Goal: Task Accomplishment & Management: Manage account settings

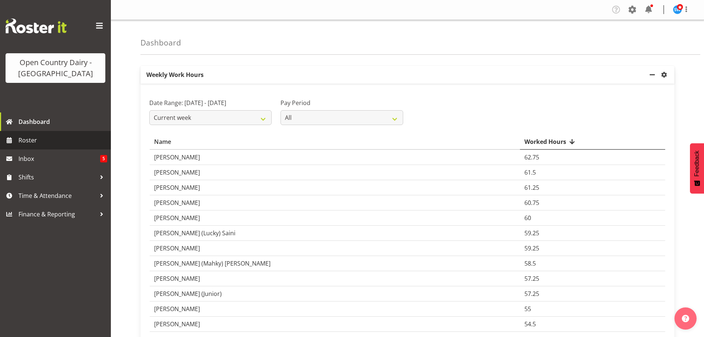
click at [20, 141] on span "Roster" at bounding box center [62, 140] width 89 height 11
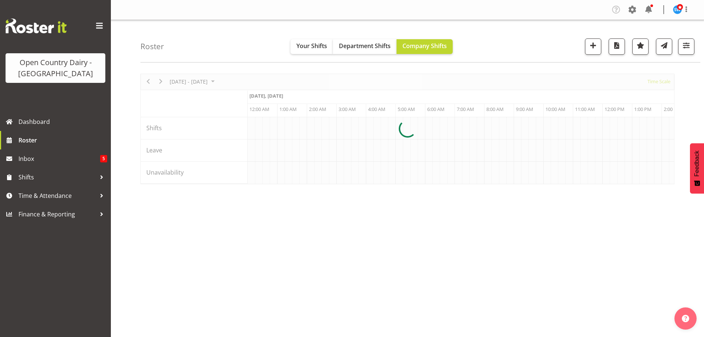
scroll to position [0, 4258]
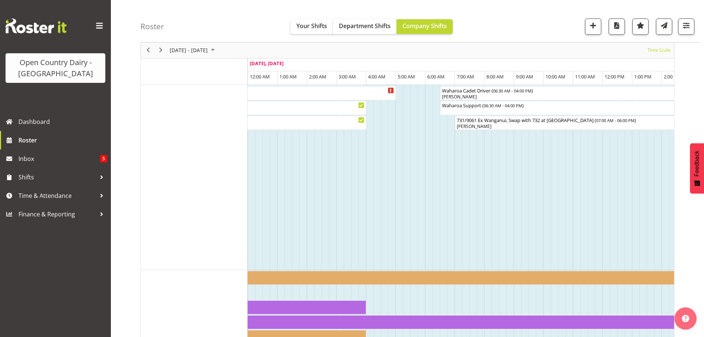
scroll to position [420, 0]
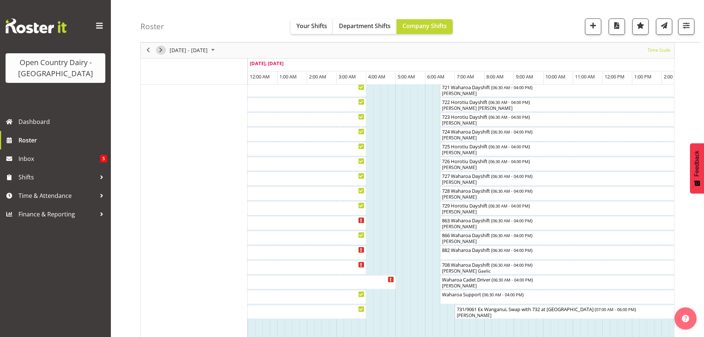
click at [158, 49] on span "Next" at bounding box center [160, 50] width 9 height 9
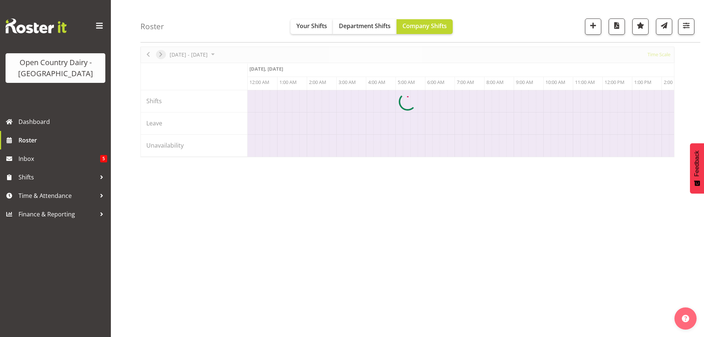
scroll to position [27, 0]
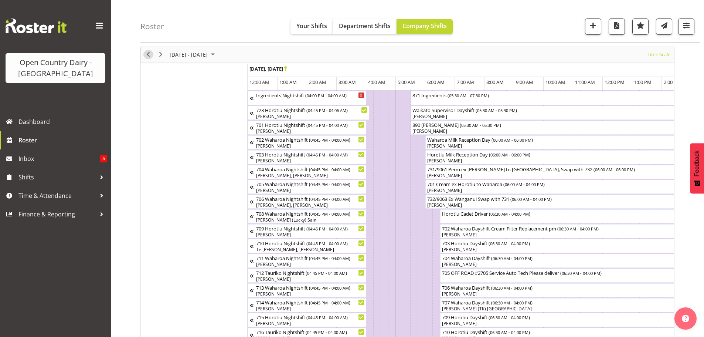
click at [150, 54] on span "Previous" at bounding box center [148, 54] width 9 height 9
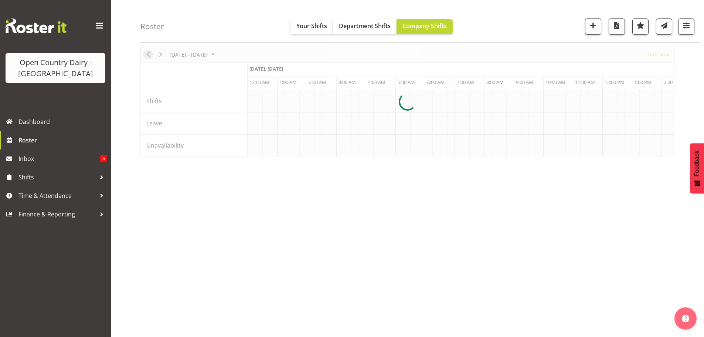
scroll to position [0, 4258]
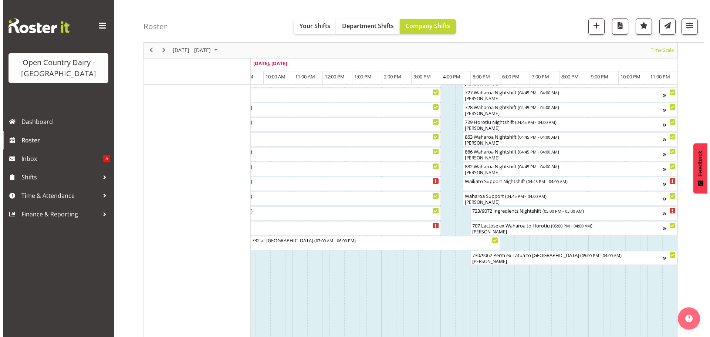
scroll to position [444, 0]
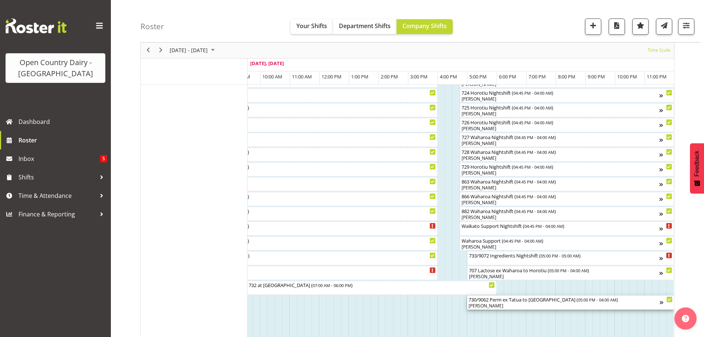
click at [541, 304] on div "[PERSON_NAME]" at bounding box center [564, 305] width 191 height 7
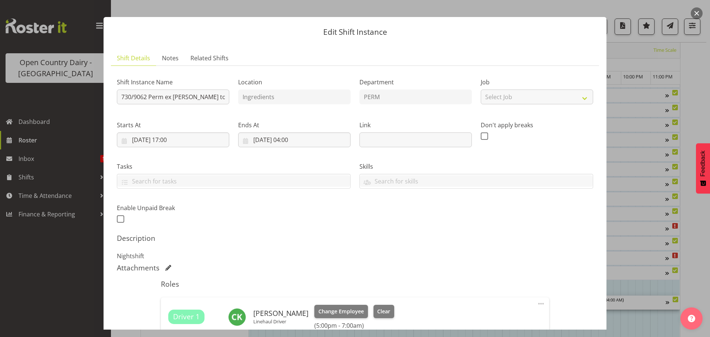
scroll to position [5, 0]
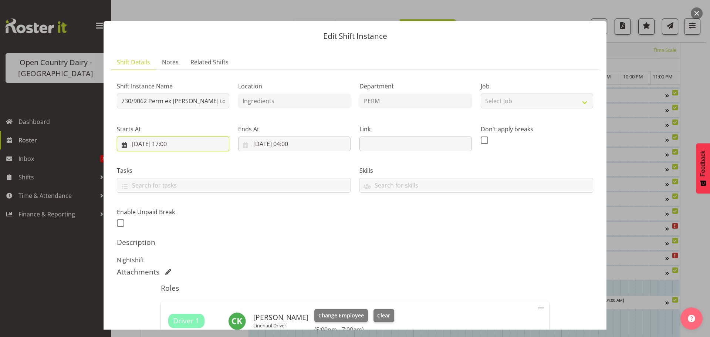
click at [169, 143] on input "21/09/2025, 17:00" at bounding box center [173, 143] width 112 height 15
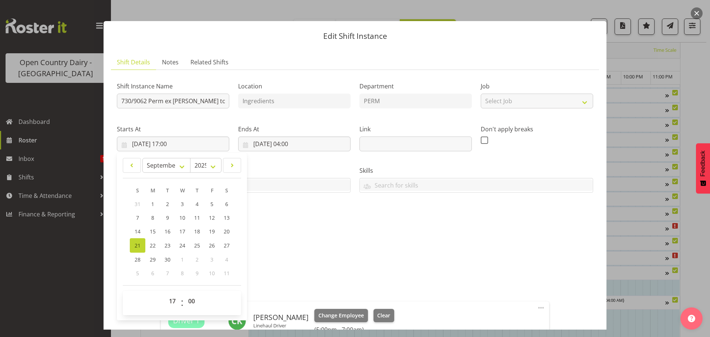
click at [342, 222] on div "Shift Instance Name 730/9062 Perm ex Tatua to Wanganui Location Ingredients Dep…" at bounding box center [354, 152] width 485 height 162
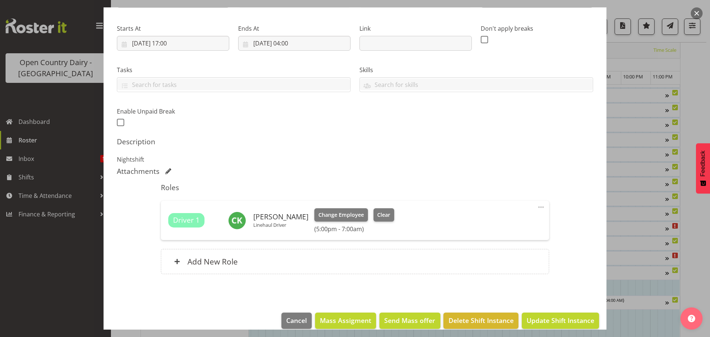
scroll to position [116, 0]
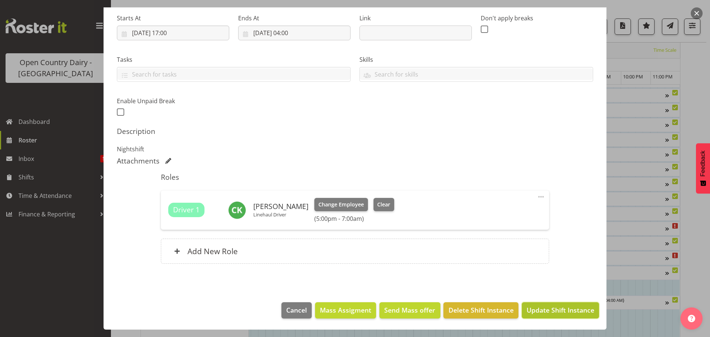
click at [581, 314] on span "Update Shift Instance" at bounding box center [560, 310] width 68 height 10
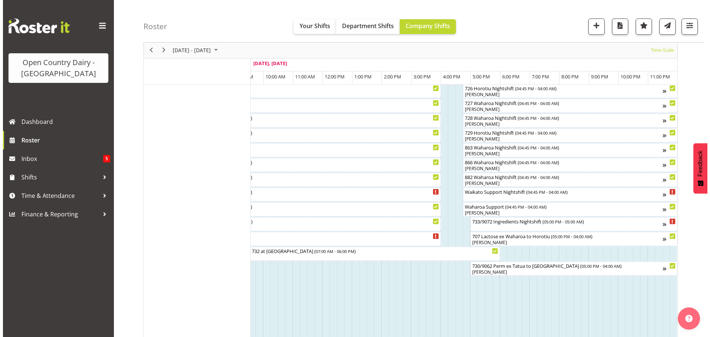
scroll to position [481, 0]
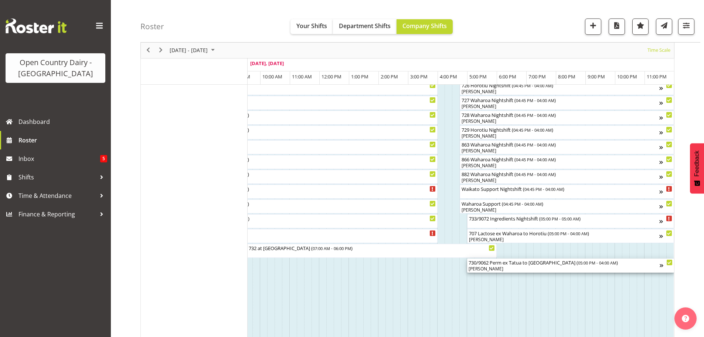
click at [494, 265] on div "730/9062 Perm ex Tatua to Wanganui ( 05:00 PM - 04:00 AM )" at bounding box center [564, 261] width 191 height 7
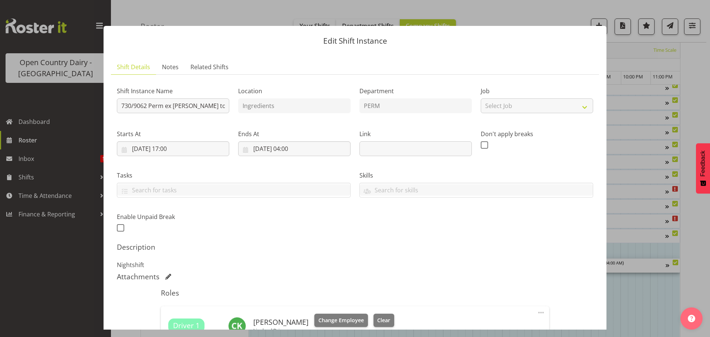
scroll to position [0, 4537]
click at [129, 106] on input "730/9062 Perm ex Tatua to Wanganui" at bounding box center [173, 105] width 112 height 15
click at [144, 107] on input "731/9062 Perm ex Tatua to Wanganui" at bounding box center [173, 105] width 112 height 15
type input "731/9061 Perm ex Tatua to Wanganui"
click at [205, 118] on div "Shift Instance Name 731/9061 Perm ex Tatua to Wanganui" at bounding box center [172, 97] width 121 height 43
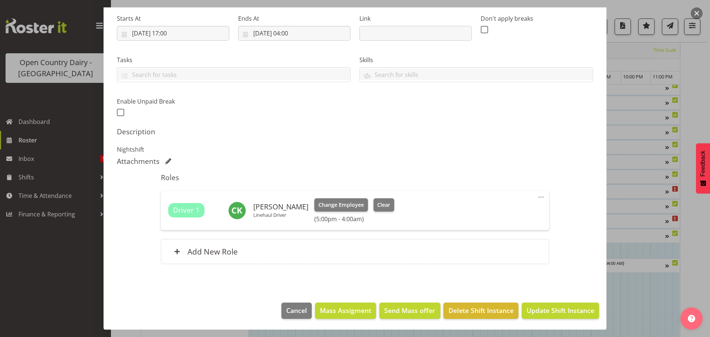
scroll to position [116, 0]
click at [544, 309] on span "Update Shift Instance" at bounding box center [560, 310] width 68 height 10
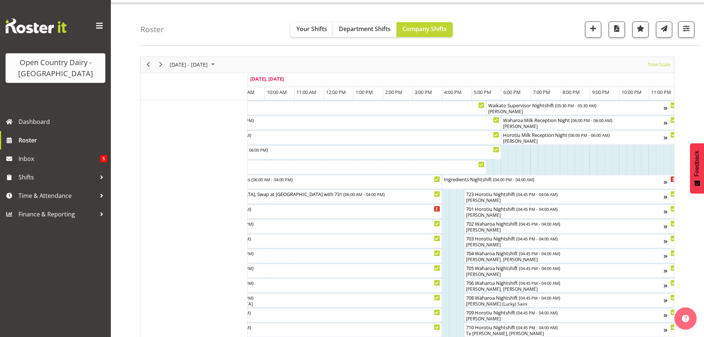
scroll to position [0, 0]
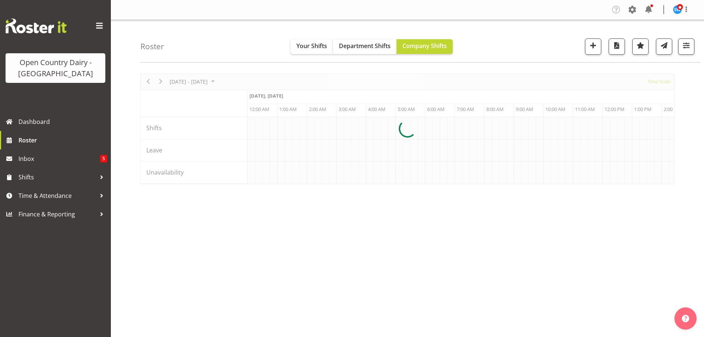
scroll to position [0, 4258]
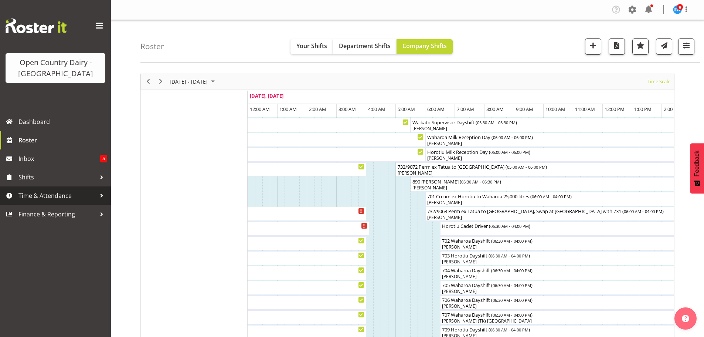
click at [56, 197] on span "Time & Attendance" at bounding box center [57, 195] width 78 height 11
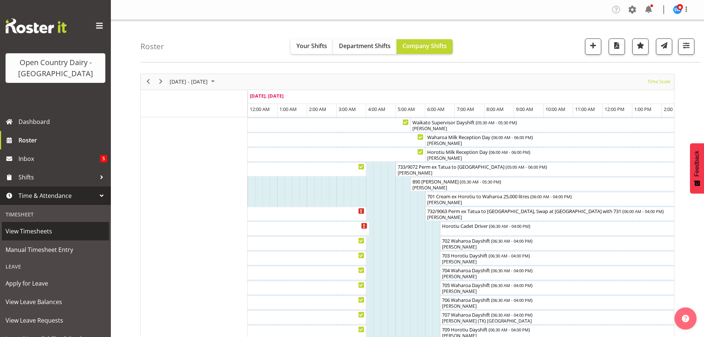
click at [35, 234] on span "View Timesheets" at bounding box center [56, 230] width 100 height 11
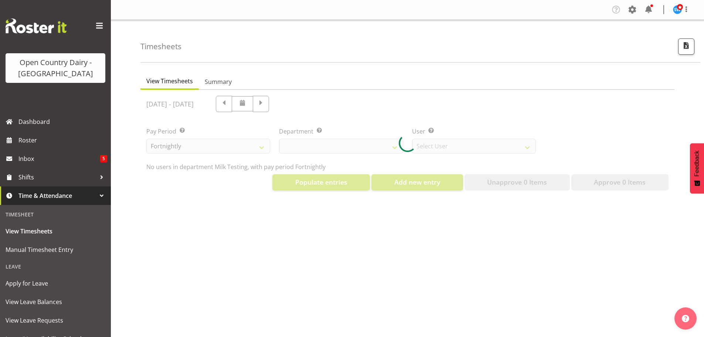
select select "733"
select select "7414"
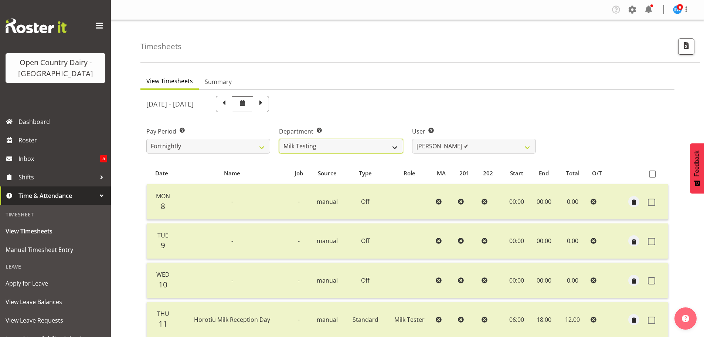
click at [306, 147] on select "701 702 703 704 705 706 707 708 709 710 711 712 713 714 715 716 717 718 719 720" at bounding box center [341, 146] width 124 height 15
select select "875"
click at [279, 139] on select "701 702 703 704 705 706 707 708 709 710 711 712 713 714 715 716 717 718 719 720" at bounding box center [341, 146] width 124 height 15
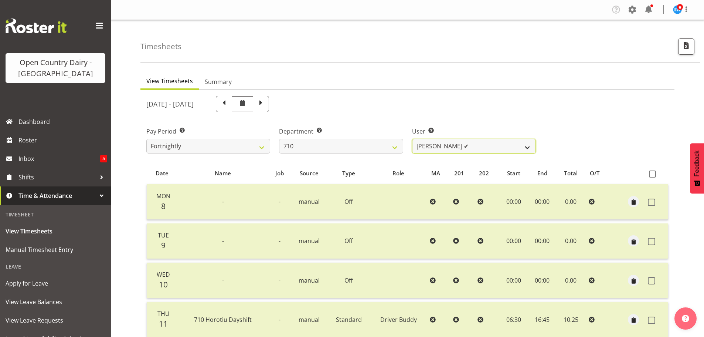
click at [524, 145] on select "Dean Chapman ✔ George Megchelse ✔ Kris Gambhir ✔ Richie Epere ✔" at bounding box center [474, 146] width 124 height 15
select select "10216"
click at [412, 139] on select "Dean Chapman ✔ George Megchelse ✔ Kris Gambhir ✔ Richie Epere ✔" at bounding box center [474, 146] width 124 height 15
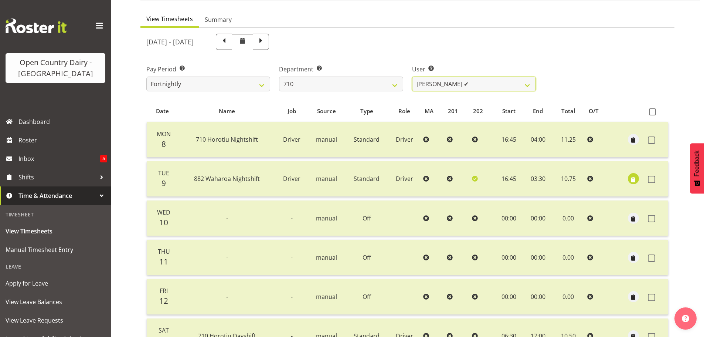
scroll to position [37, 0]
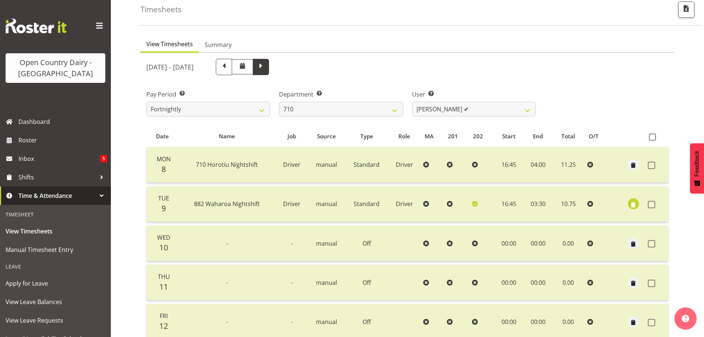
click at [266, 64] on span at bounding box center [261, 66] width 10 height 10
select select
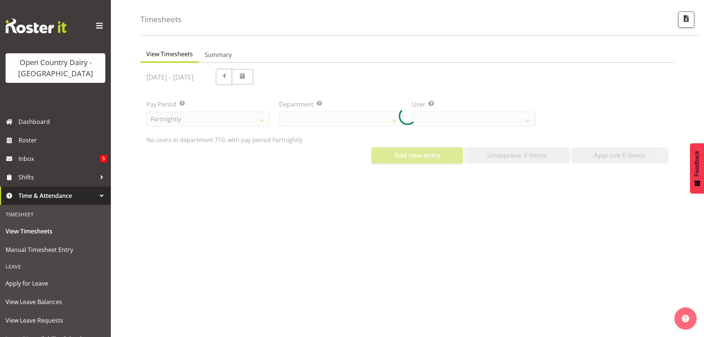
select select "875"
select select "10216"
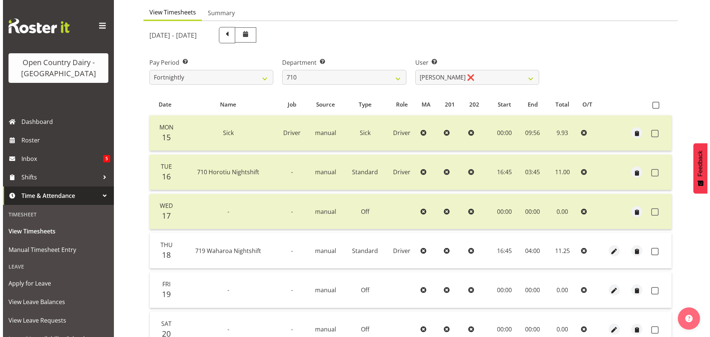
scroll to position [111, 0]
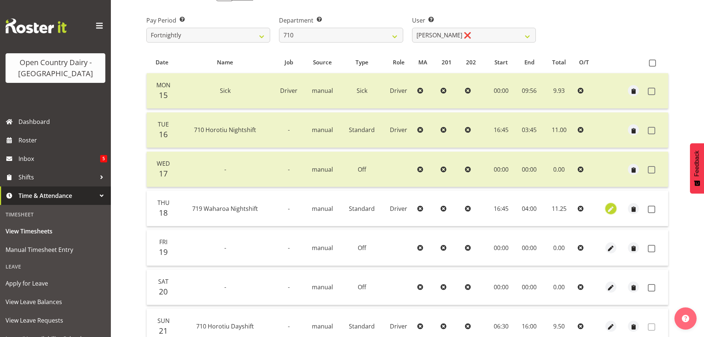
click at [610, 208] on span "button" at bounding box center [611, 209] width 9 height 9
select select "Standard"
select select "823"
select select "8"
select select "2025"
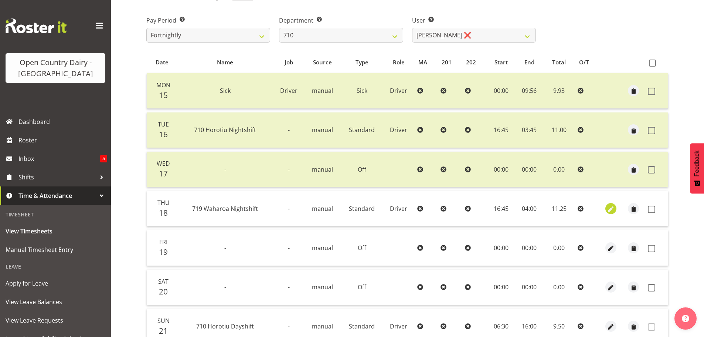
select select "16"
select select "45"
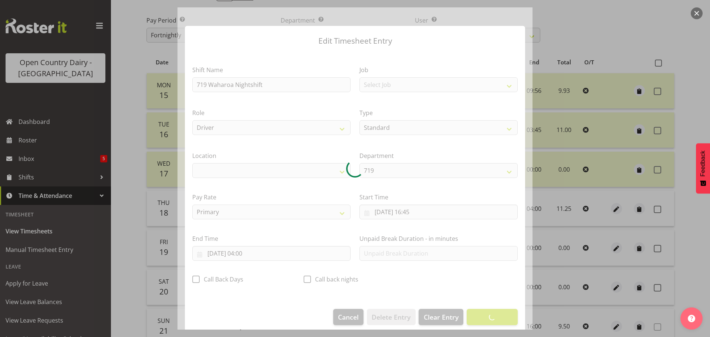
select select "1054"
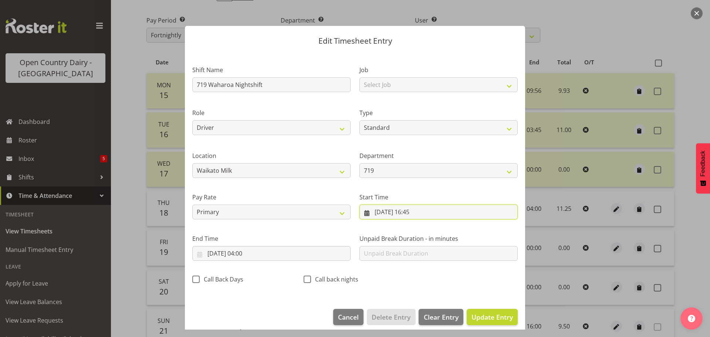
click at [413, 211] on input "18/09/2025, 16:45" at bounding box center [438, 211] width 158 height 15
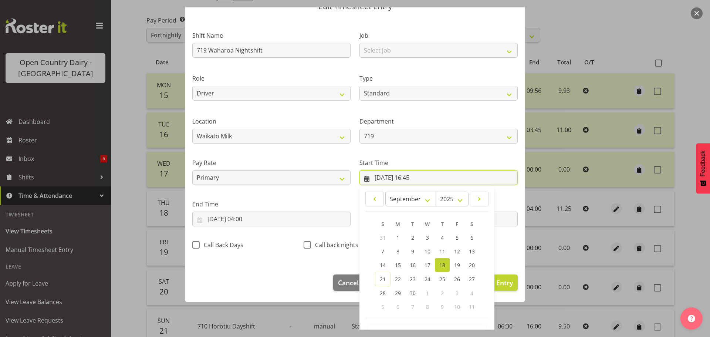
scroll to position [59, 0]
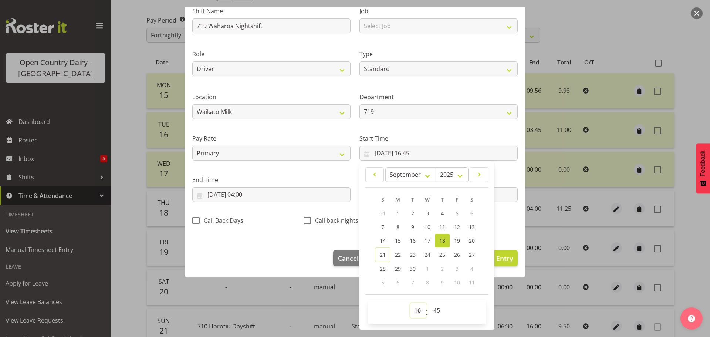
click at [417, 310] on select "00 01 02 03 04 05 06 07 08 09 10 11 12 13 14 15 16 17 18 19 20 21 22 23" at bounding box center [418, 310] width 17 height 15
select select "15"
click at [410, 303] on select "00 01 02 03 04 05 06 07 08 09 10 11 12 13 14 15 16 17 18 19 20 21 22 23" at bounding box center [418, 310] width 17 height 15
type input "18/09/2025, 15:45"
click at [253, 194] on input "19/09/2025, 04:00" at bounding box center [271, 194] width 158 height 15
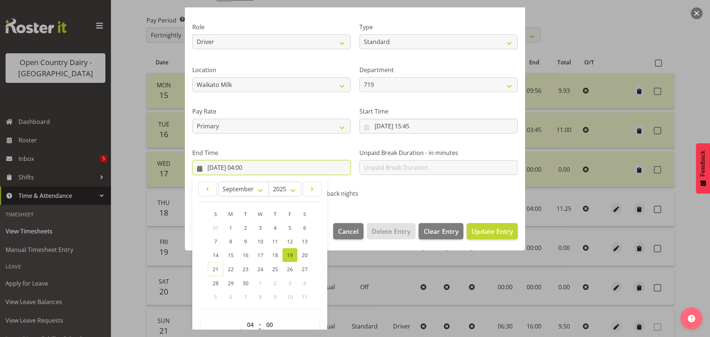
scroll to position [100, 0]
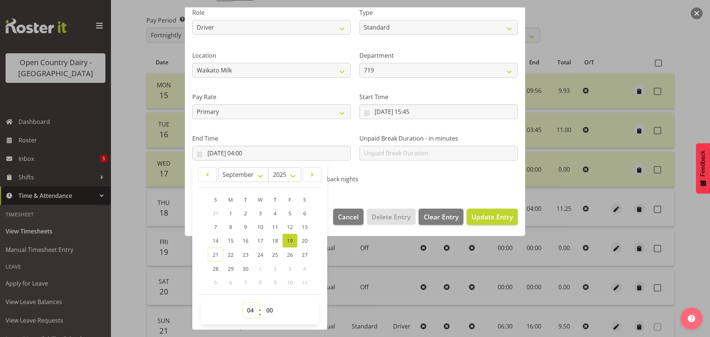
click at [253, 313] on select "00 01 02 03 04 05 06 07 08 09 10 11 12 13 14 15 16 17 18 19 20 21 22 23" at bounding box center [251, 310] width 17 height 15
select select "6"
click at [243, 303] on select "00 01 02 03 04 05 06 07 08 09 10 11 12 13 14 15 16 17 18 19 20 21 22 23" at bounding box center [251, 310] width 17 height 15
type input "19/09/2025, 06:00"
click at [270, 311] on select "00 01 02 03 04 05 06 07 08 09 10 11 12 13 14 15 16 17 18 19 20 21 22 23 24 25 2…" at bounding box center [270, 310] width 17 height 15
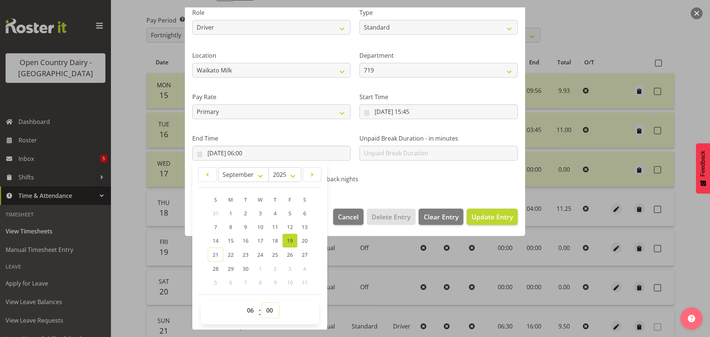
select select "30"
click at [262, 303] on select "00 01 02 03 04 05 06 07 08 09 10 11 12 13 14 15 16 17 18 19 20 21 22 23 24 25 2…" at bounding box center [270, 310] width 17 height 15
type input "19/09/2025, 06:30"
click at [301, 318] on div "00 01 02 03 04 05 06 07 08 09 10 11 12 13 14 15 16 17 18 19 20 21 22 23 : 00 01…" at bounding box center [260, 312] width 118 height 18
click at [483, 217] on span "Update Entry" at bounding box center [491, 216] width 41 height 9
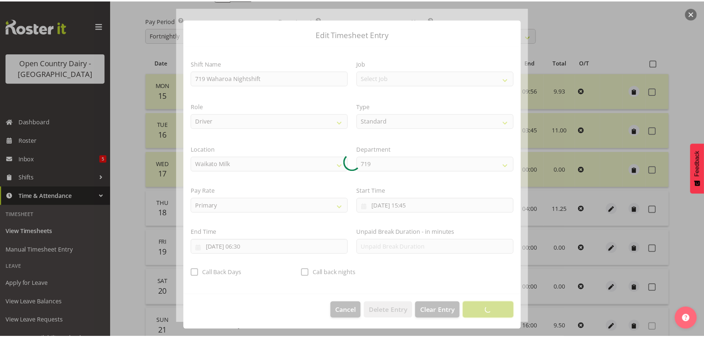
scroll to position [7, 0]
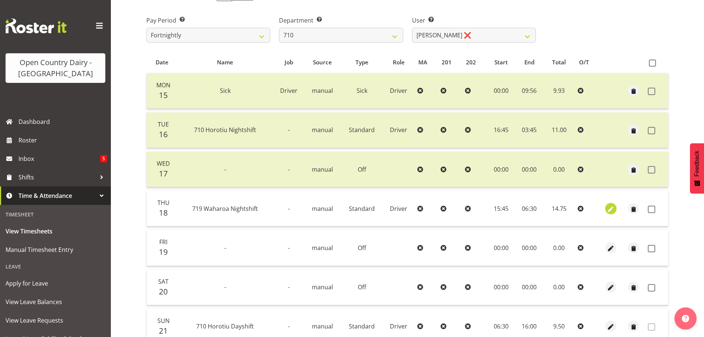
click at [610, 209] on span "button" at bounding box center [611, 209] width 9 height 9
select select "Standard"
select select "823"
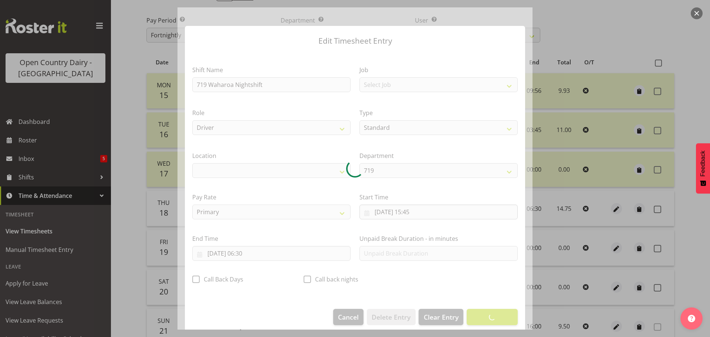
select select "1054"
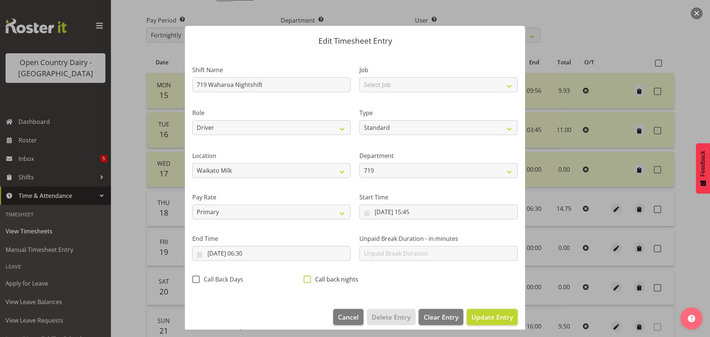
click at [306, 280] on span at bounding box center [306, 278] width 7 height 7
click at [306, 280] on input "Call back nights" at bounding box center [305, 278] width 5 height 5
checkbox input "true"
drag, startPoint x: 489, startPoint y: 317, endPoint x: 485, endPoint y: 318, distance: 4.6
click at [489, 317] on span "Update Entry" at bounding box center [491, 316] width 41 height 9
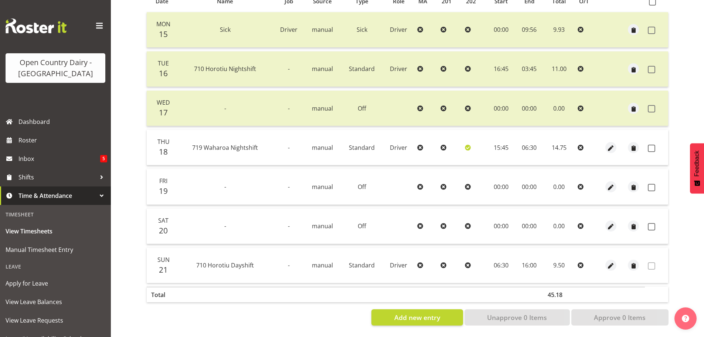
scroll to position [177, 0]
click at [634, 144] on span "button" at bounding box center [633, 148] width 9 height 9
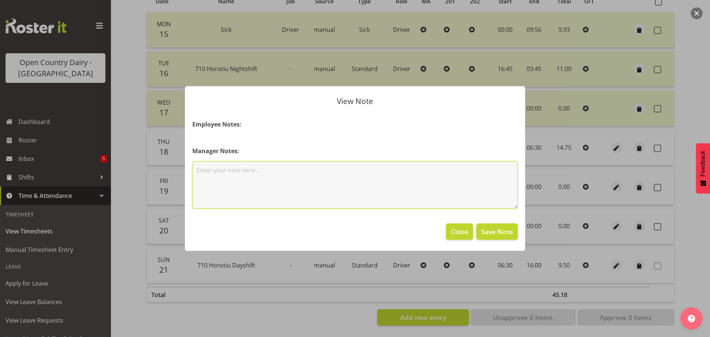
click at [199, 168] on textarea at bounding box center [354, 184] width 325 height 47
type textarea "130km"
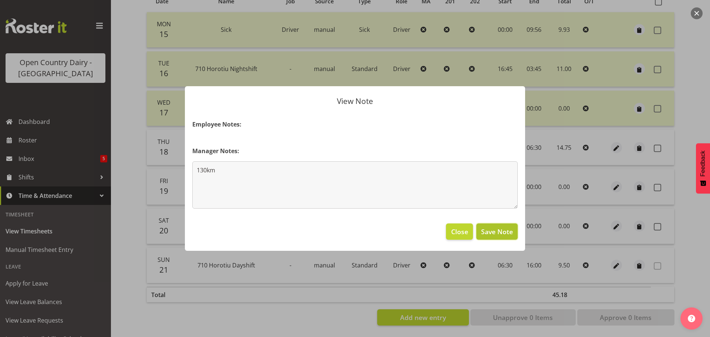
click at [494, 234] on span "Save Note" at bounding box center [497, 232] width 32 height 10
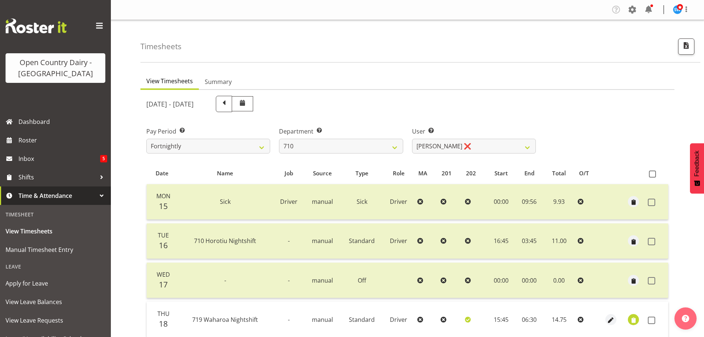
select select "875"
select select "10216"
click at [398, 146] on select "701 702 703 704 705 706 707 708 709 710 711 712 713 714 715 716 717 718 719 720" at bounding box center [341, 146] width 124 height 15
select select "814"
click at [279, 139] on select "701 702 703 704 705 706 707 708 709 710 711 712 713 714 715 716 717 718 719 720" at bounding box center [341, 146] width 124 height 15
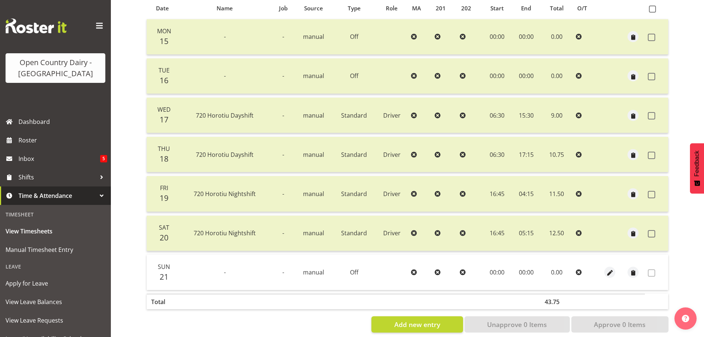
scroll to position [177, 0]
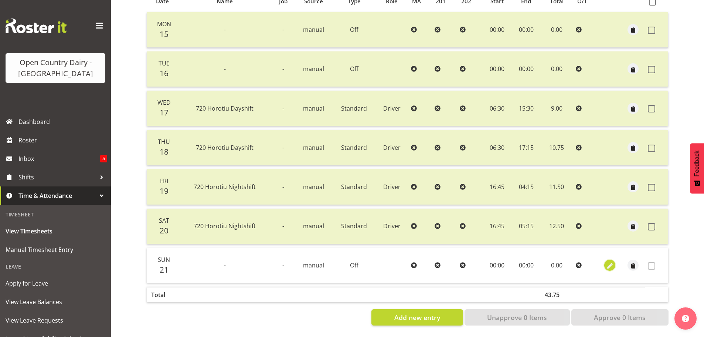
click at [609, 263] on span "button" at bounding box center [610, 266] width 9 height 9
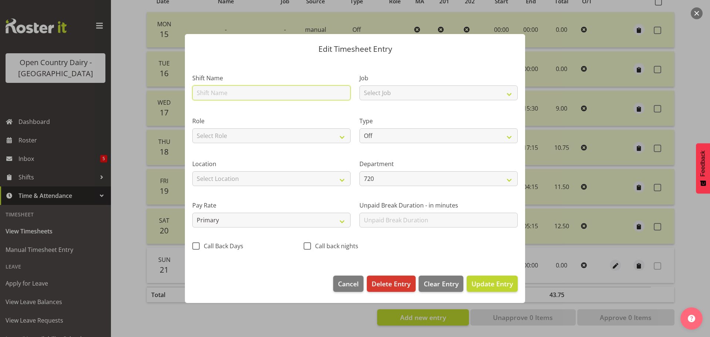
click at [218, 96] on input "text" at bounding box center [271, 92] width 158 height 15
click at [354, 286] on span "Cancel" at bounding box center [348, 284] width 21 height 10
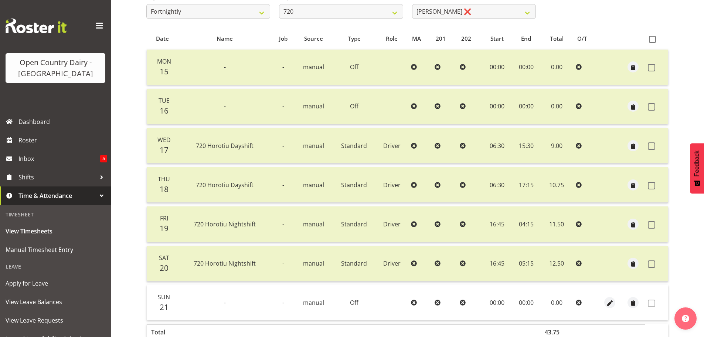
scroll to position [0, 0]
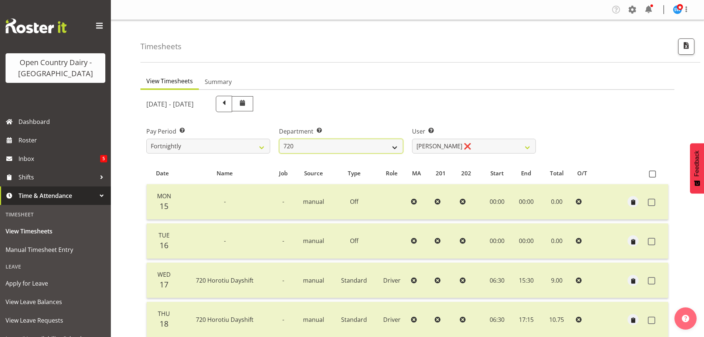
click at [395, 150] on select "701 702 703 704 705 706 707 708 709 710 711 712 713 714 715 716 717 718 719 720" at bounding box center [341, 146] width 124 height 15
click at [527, 147] on select "[PERSON_NAME] ❌ [PERSON_NAME] ❌ [PERSON_NAME] ❌ [PERSON_NAME] ❌" at bounding box center [474, 146] width 124 height 15
select select "9913"
click at [412, 139] on select "[PERSON_NAME] ❌ [PERSON_NAME] ❌ [PERSON_NAME] ❌ [PERSON_NAME] ❌" at bounding box center [474, 146] width 124 height 15
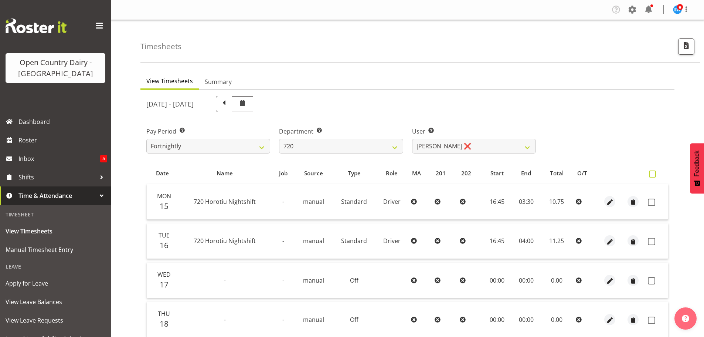
click at [652, 172] on span at bounding box center [652, 173] width 7 height 7
click at [652, 172] on input "checkbox" at bounding box center [651, 174] width 5 height 5
checkbox input "true"
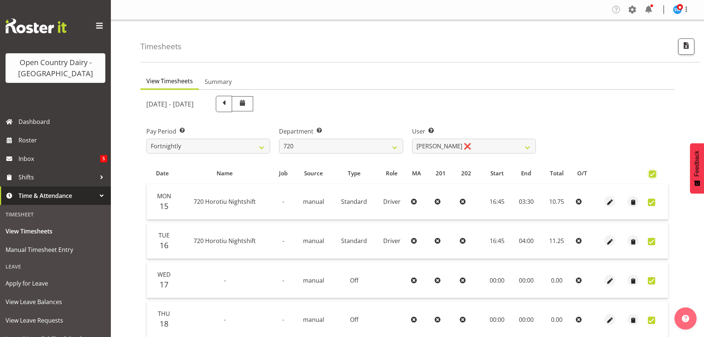
checkbox input "true"
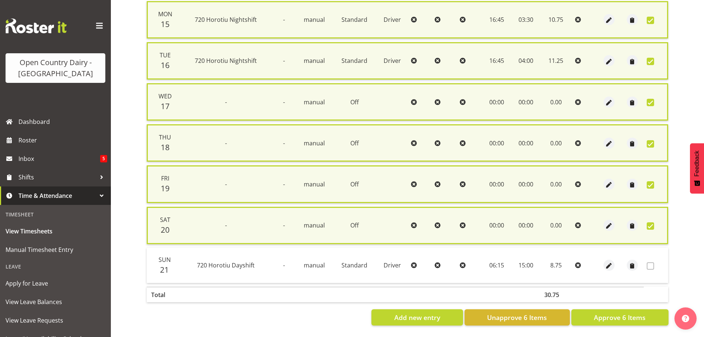
scroll to position [189, 0]
click at [621, 312] on span "Approve 6 Items" at bounding box center [620, 317] width 52 height 10
checkbox input "false"
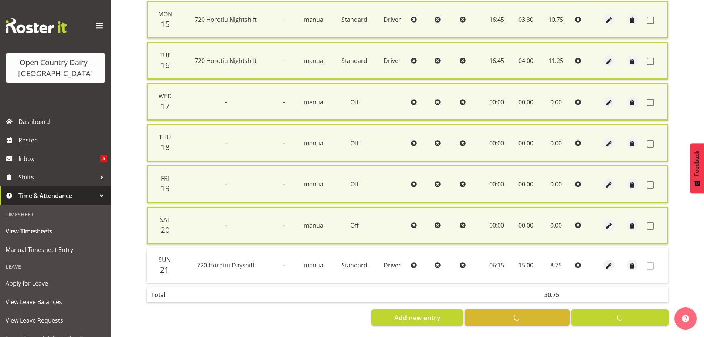
checkbox input "false"
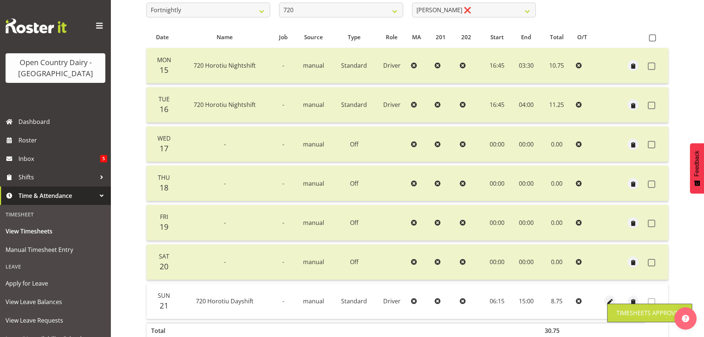
scroll to position [0, 0]
